Goal: Task Accomplishment & Management: Manage account settings

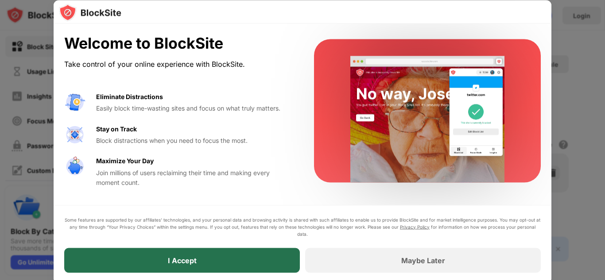
drag, startPoint x: 0, startPoint y: 0, endPoint x: 204, endPoint y: 263, distance: 333.1
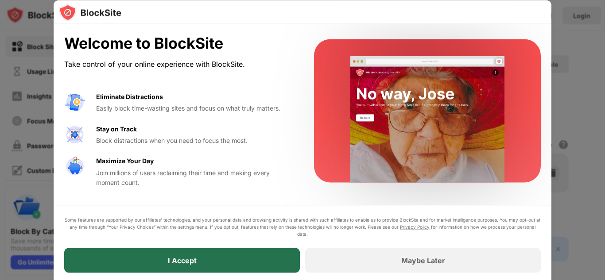
click at [204, 263] on div "I Accept" at bounding box center [181, 260] width 235 height 25
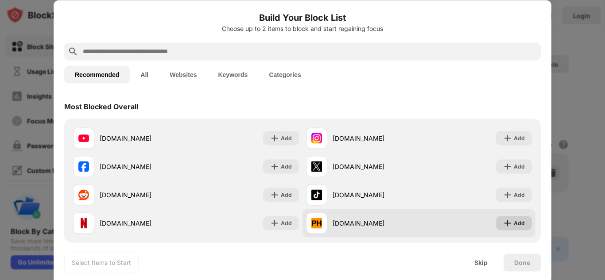
click at [505, 225] on img at bounding box center [507, 223] width 9 height 9
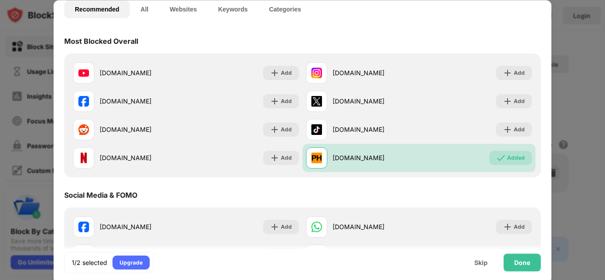
scroll to position [44, 0]
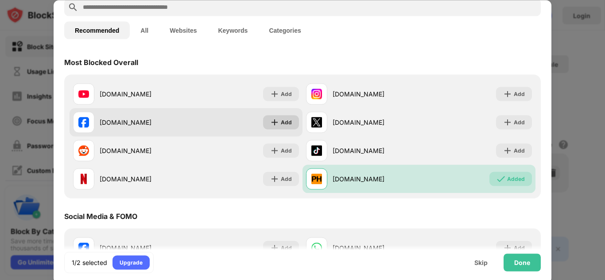
click at [273, 127] on div "Add" at bounding box center [281, 122] width 36 height 14
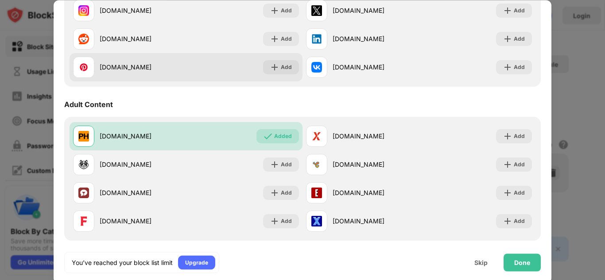
scroll to position [354, 0]
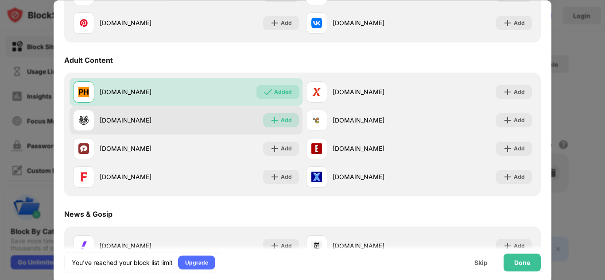
click at [272, 125] on div "Add" at bounding box center [281, 120] width 36 height 14
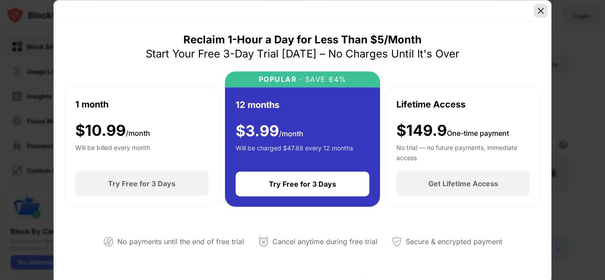
click at [537, 11] on img at bounding box center [540, 10] width 9 height 9
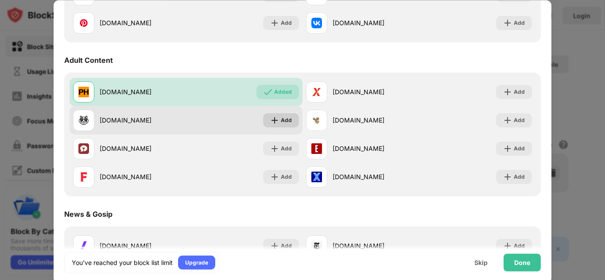
click at [270, 120] on img at bounding box center [274, 120] width 9 height 9
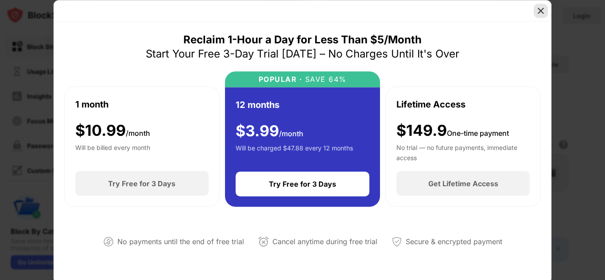
click at [540, 8] on img at bounding box center [540, 10] width 9 height 9
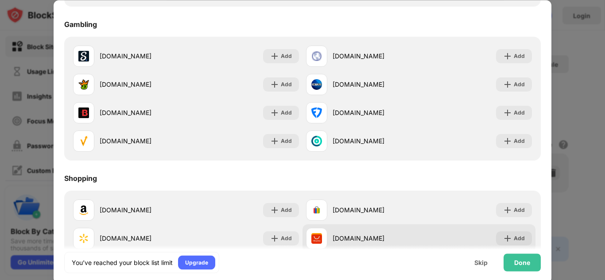
scroll to position [928, 0]
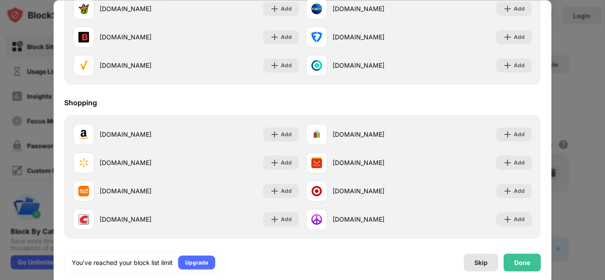
click at [488, 263] on div "Skip" at bounding box center [480, 263] width 35 height 18
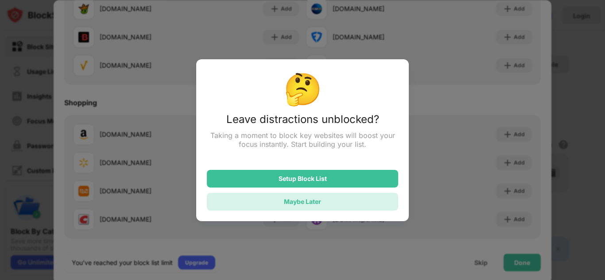
click at [338, 208] on div "Maybe Later" at bounding box center [302, 202] width 191 height 18
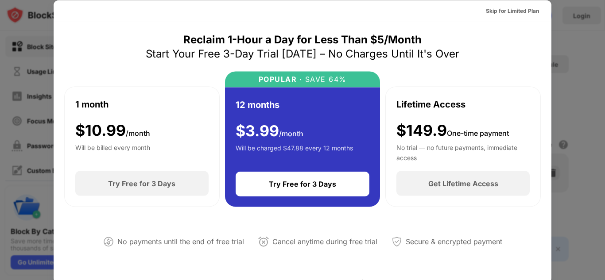
click at [570, 70] on div at bounding box center [302, 140] width 605 height 280
